Goal: Use online tool/utility: Utilize a website feature to perform a specific function

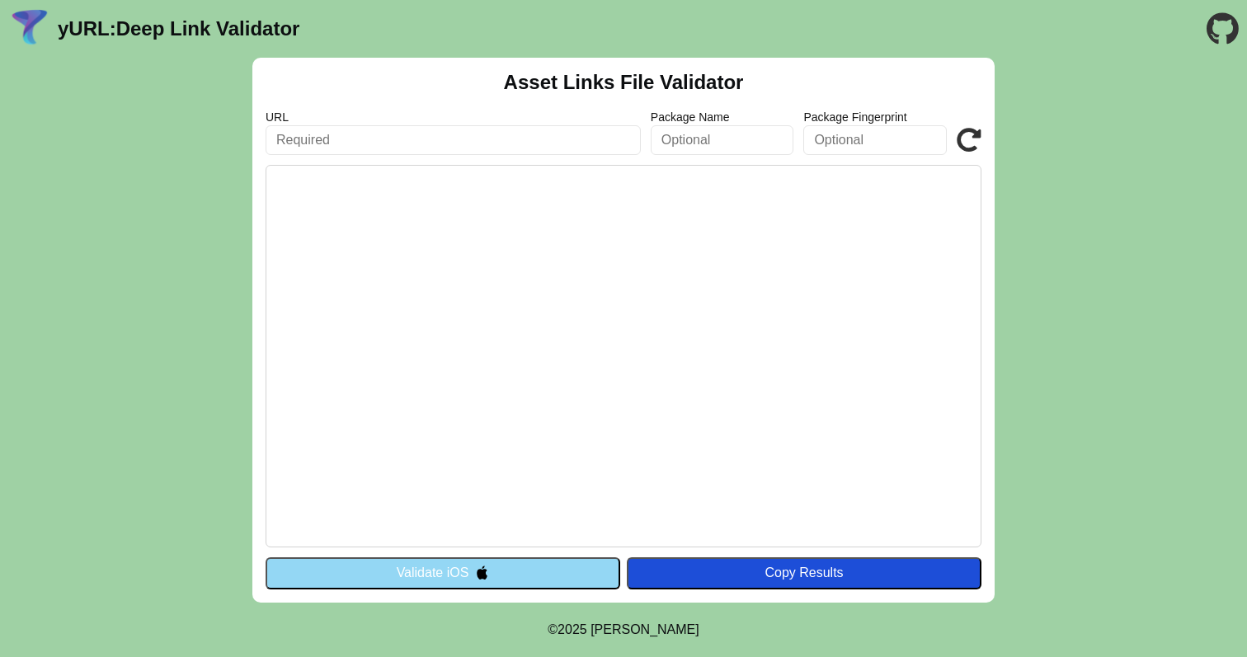
drag, startPoint x: 0, startPoint y: 0, endPoint x: 387, endPoint y: 137, distance: 410.4
click at [387, 137] on input "text" at bounding box center [453, 140] width 375 height 30
type input "[URL][DOMAIN_NAME]"
click at [785, 562] on button "Copy Results" at bounding box center [804, 573] width 355 height 31
click at [969, 150] on icon at bounding box center [969, 140] width 25 height 25
